Goal: Task Accomplishment & Management: Manage account settings

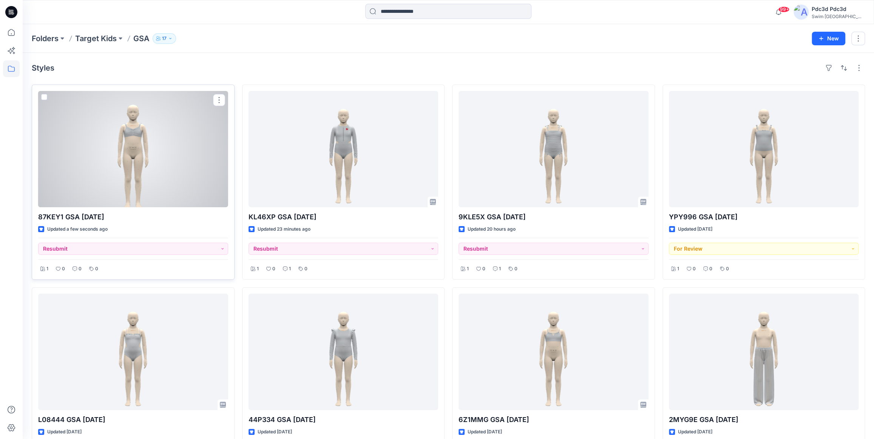
click at [171, 162] on div at bounding box center [133, 149] width 190 height 116
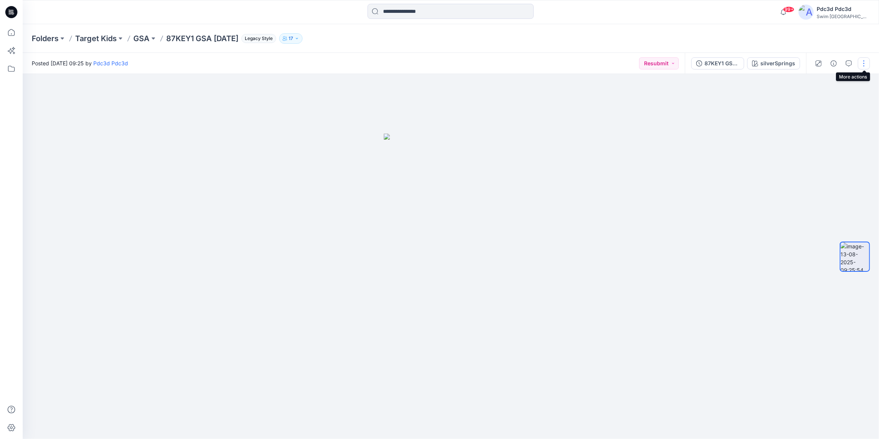
click at [862, 67] on button "button" at bounding box center [863, 63] width 12 height 12
click at [822, 83] on button "Edit" at bounding box center [831, 81] width 69 height 14
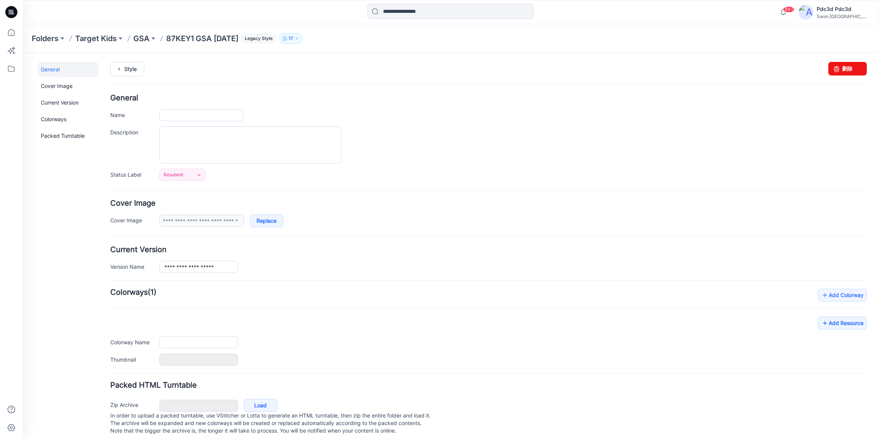
type input "**********"
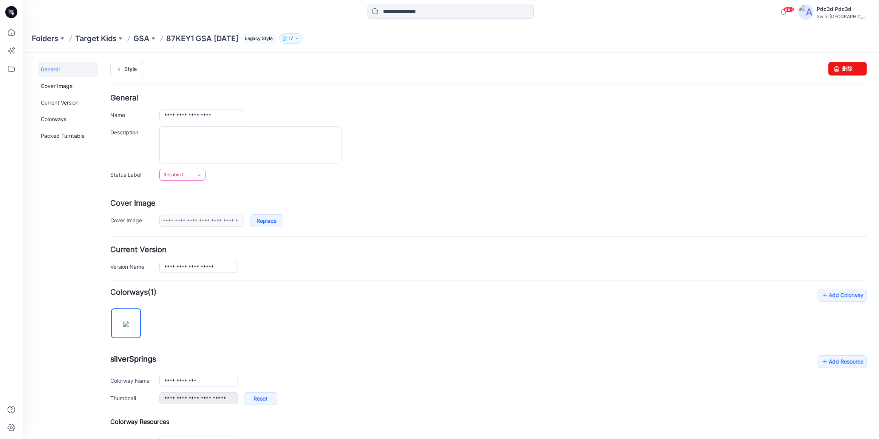
click at [196, 173] on icon at bounding box center [199, 175] width 6 height 6
click at [196, 204] on link "For Review" at bounding box center [191, 207] width 60 height 16
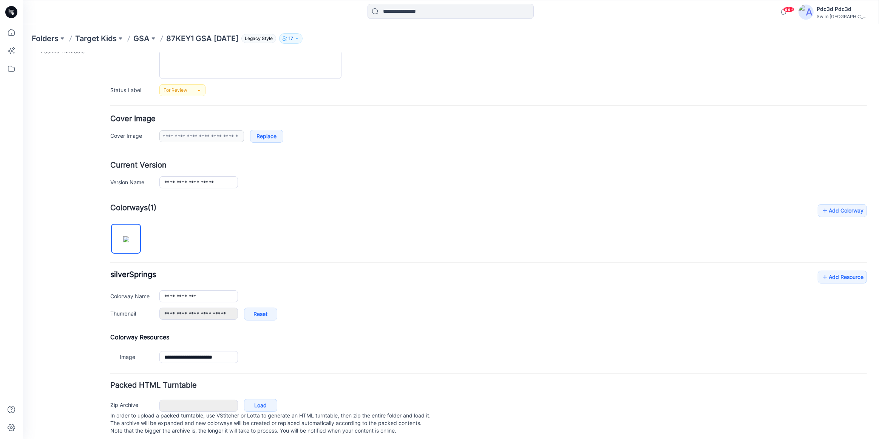
scroll to position [98, 0]
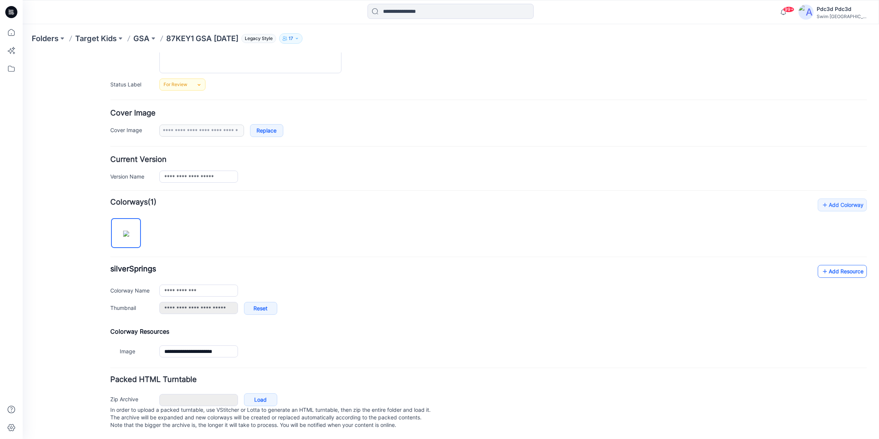
click at [824, 267] on link "Add Resource" at bounding box center [841, 271] width 49 height 13
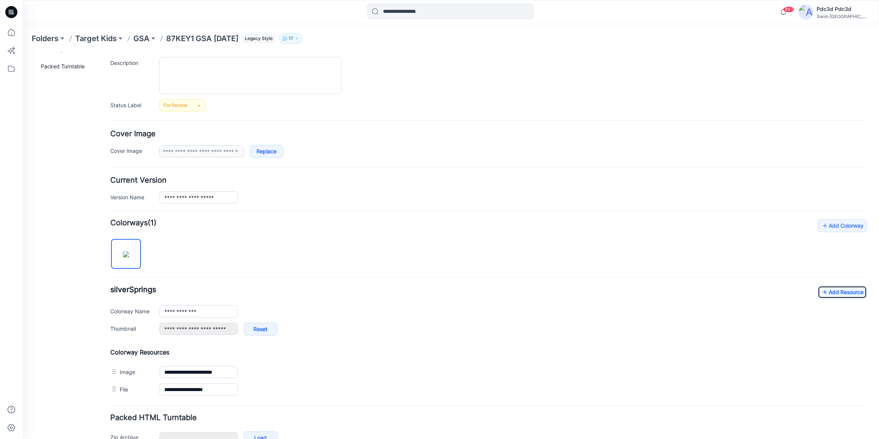
scroll to position [12, 0]
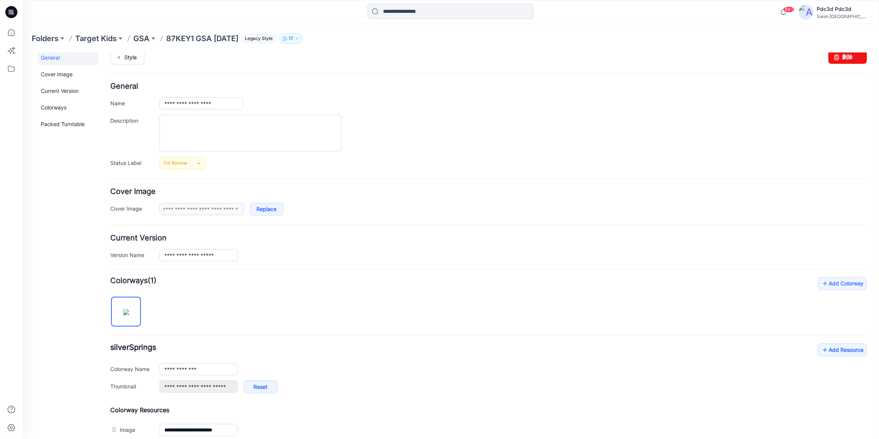
click at [200, 38] on p "87KEY1 GSA [DATE]" at bounding box center [202, 38] width 72 height 11
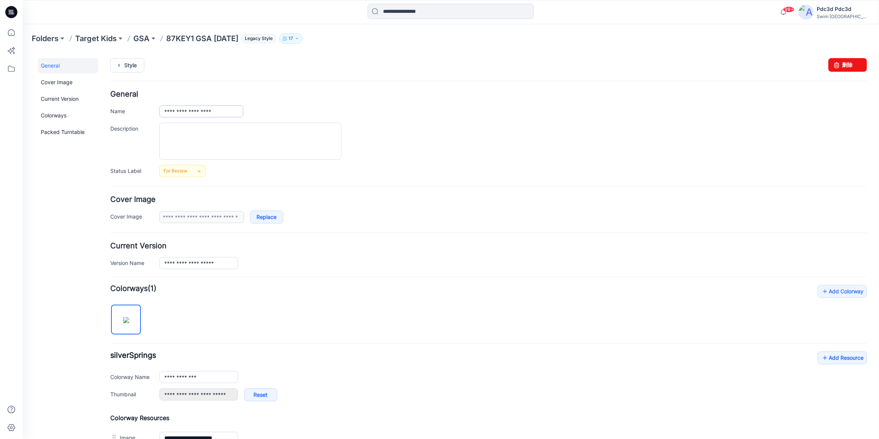
scroll to position [0, 0]
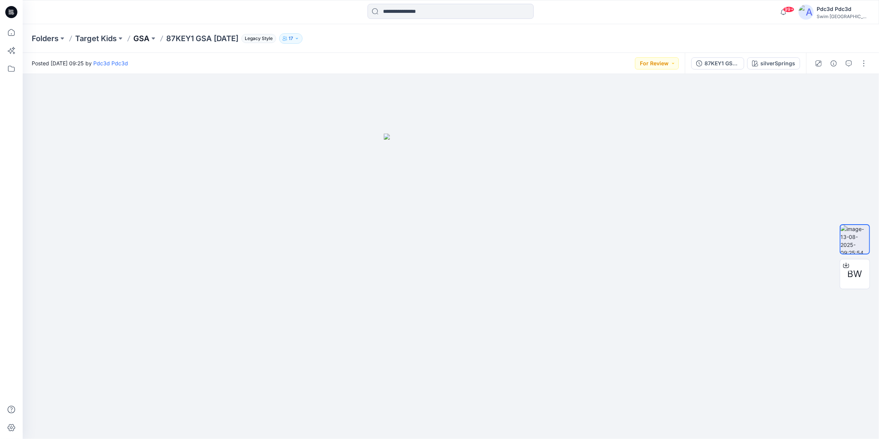
click at [141, 40] on p "GSA" at bounding box center [141, 38] width 16 height 11
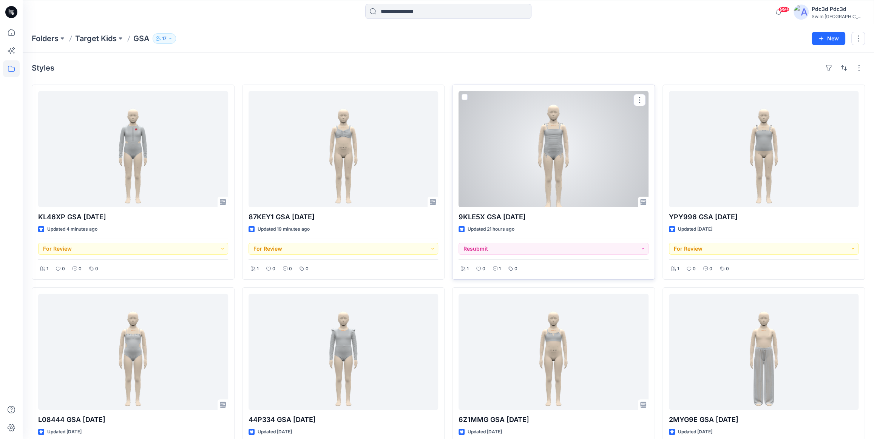
click at [560, 150] on div at bounding box center [553, 149] width 190 height 116
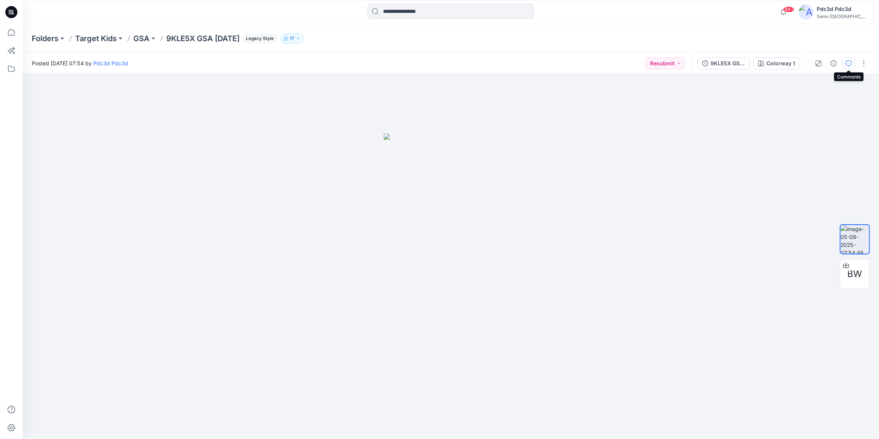
click at [847, 61] on icon "button" at bounding box center [848, 63] width 6 height 6
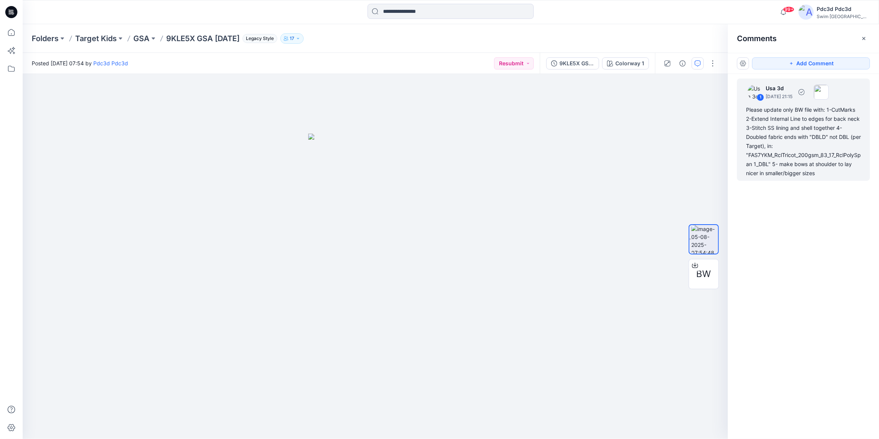
click at [811, 138] on div "Please update only BW file with: 1-CutMarks 2-Extend Internal Line to edges for…" at bounding box center [803, 141] width 115 height 72
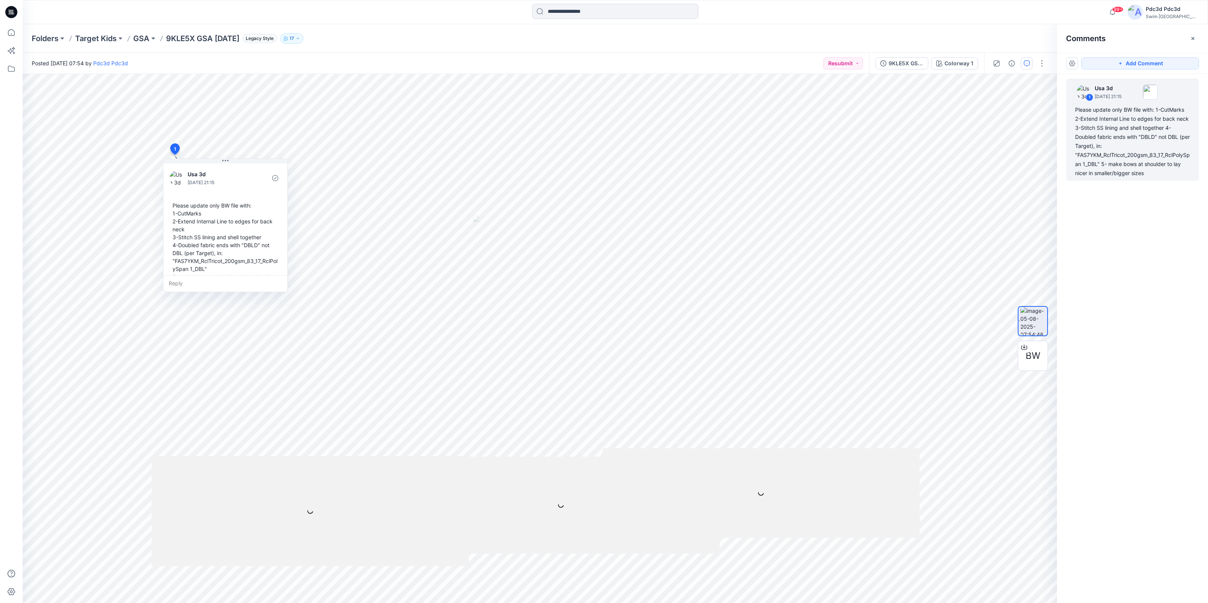
click at [878, 439] on div "1 Usa 3d [DATE] 21:15 Please update only BW file with: 1-CutMarks 2-Extend Inte…" at bounding box center [1132, 324] width 151 height 501
